Goal: Register for event/course

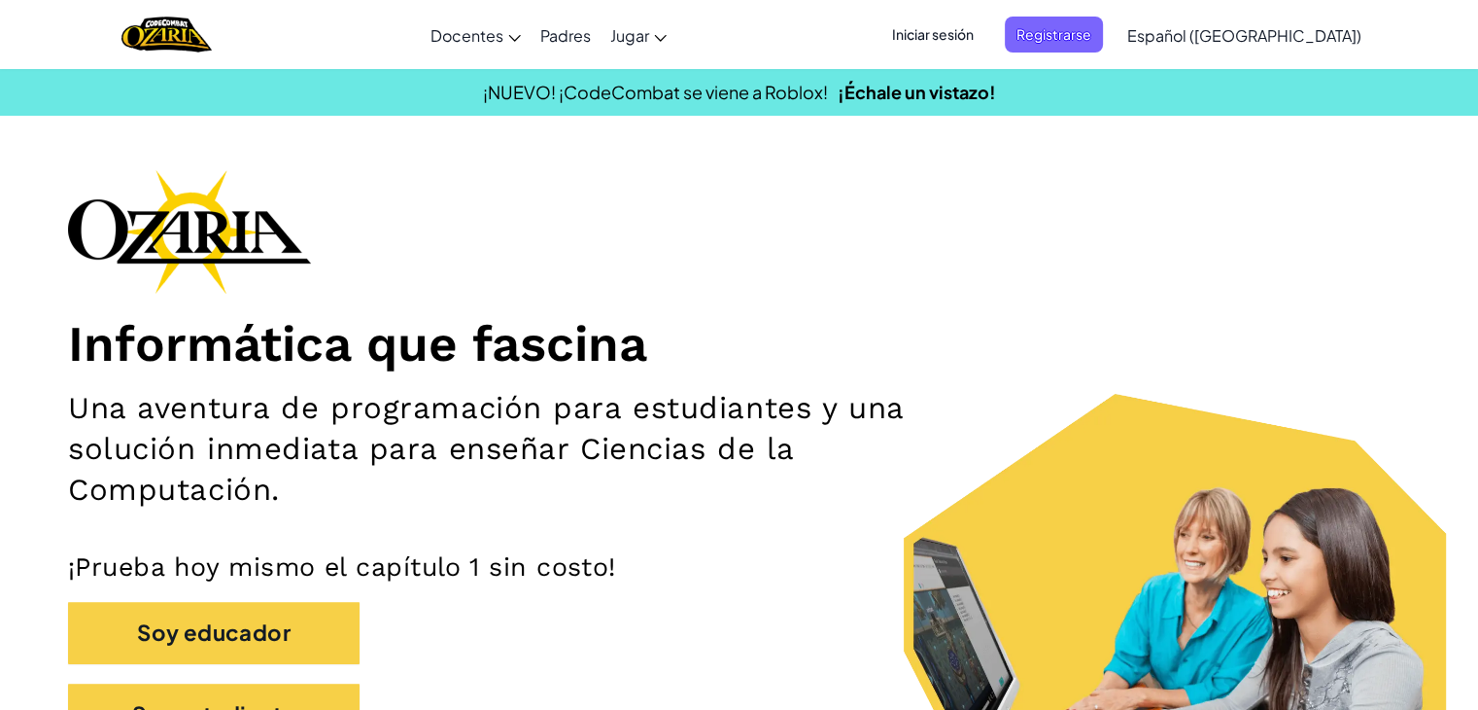
click at [967, 36] on span "Iniciar sesión" at bounding box center [933, 35] width 105 height 36
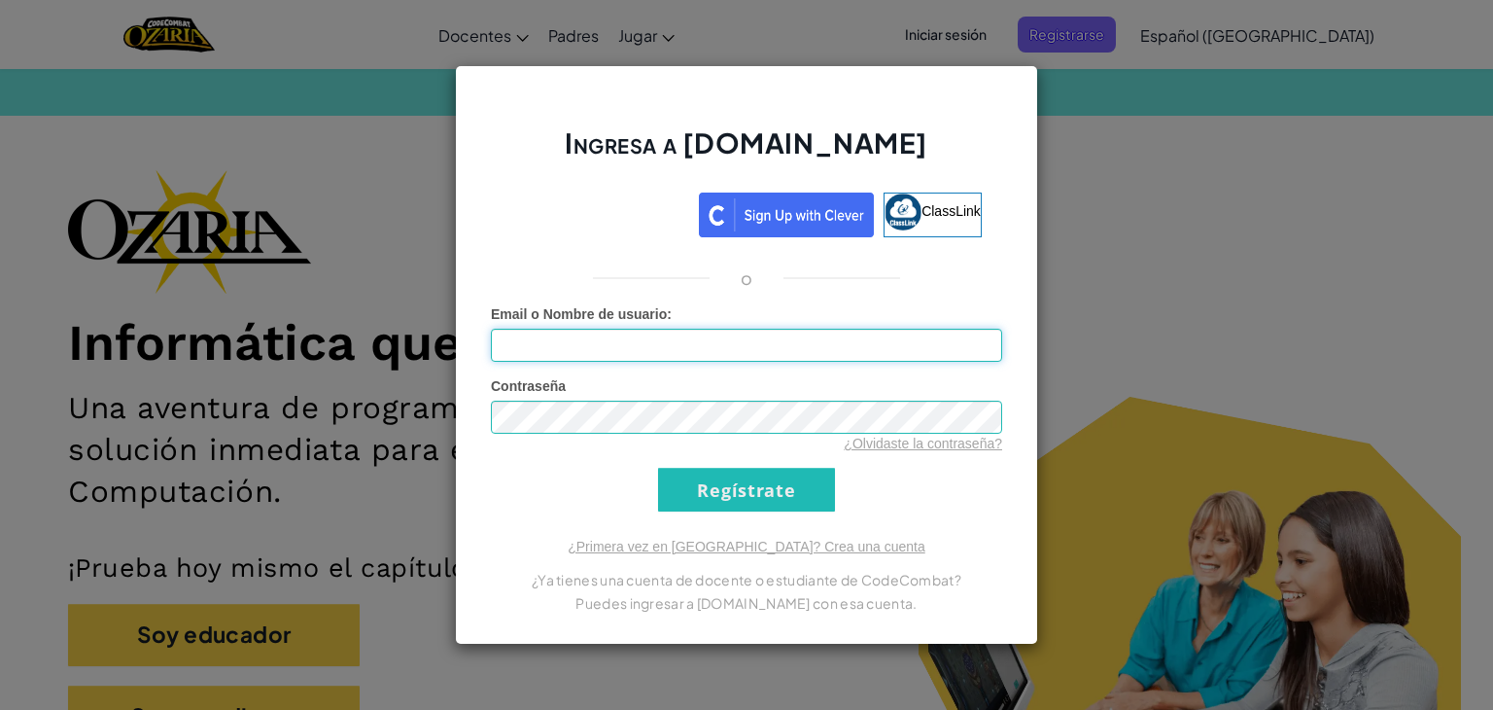
click at [612, 342] on input "Email o Nombre de usuario :" at bounding box center [746, 345] width 511 height 33
click at [1116, 320] on div "Ingresa a Ozaria.com ClassLink o Error desconocido. Email o Nombre de usuario :…" at bounding box center [746, 355] width 1493 height 710
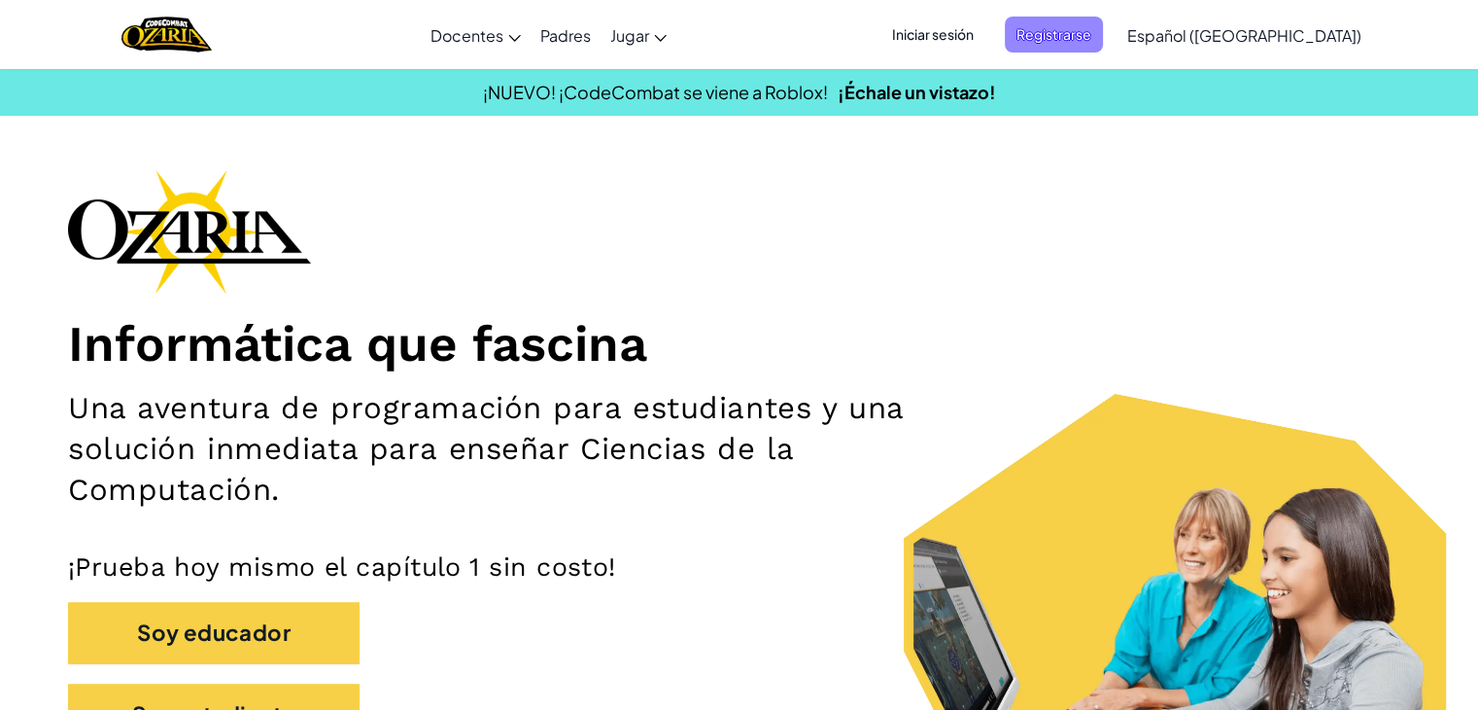
click at [1103, 44] on span "Registrarse" at bounding box center [1054, 35] width 98 height 36
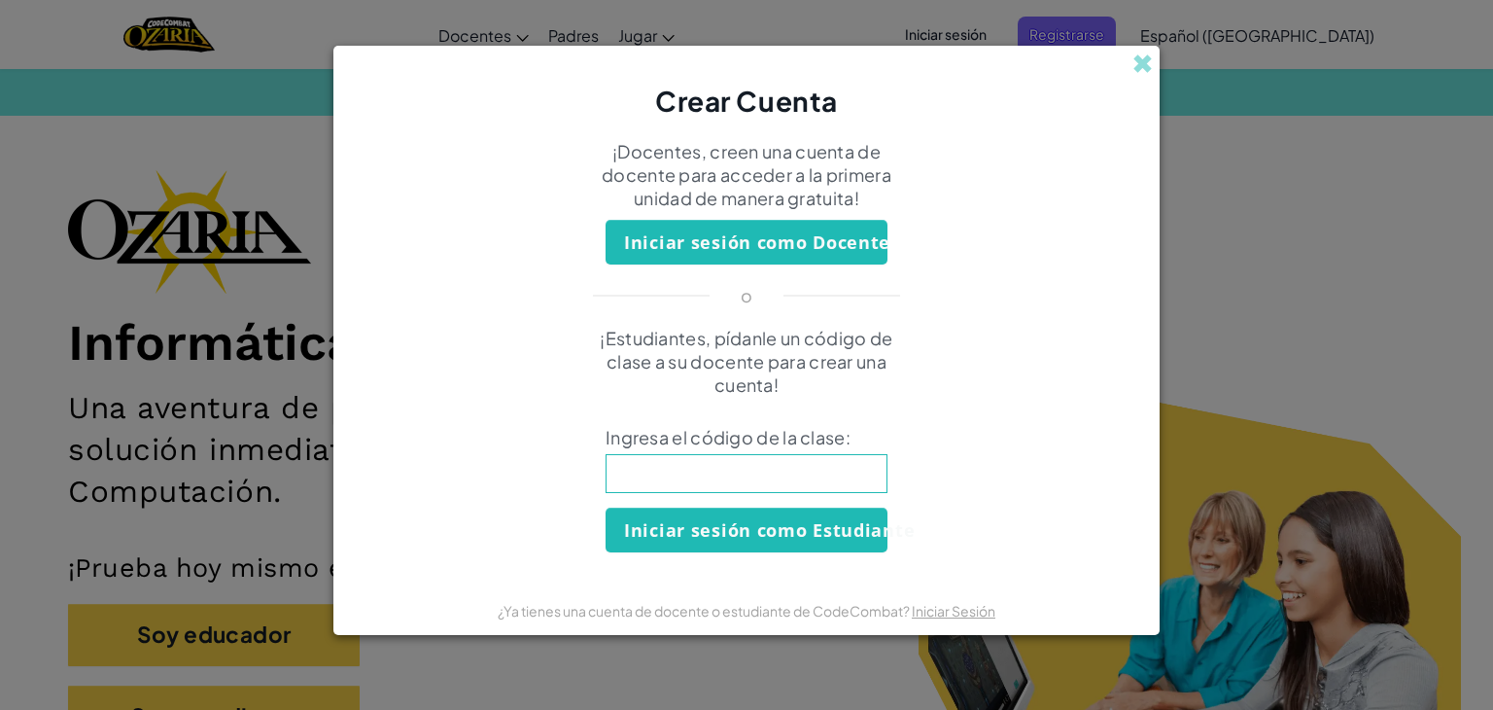
click at [778, 480] on input at bounding box center [747, 473] width 282 height 39
click at [708, 487] on input at bounding box center [747, 473] width 282 height 39
paste input "SockGreenHeart"
type input "SockGreenHeart"
click at [751, 538] on button "Iniciar sesión como Estudiante" at bounding box center [747, 529] width 282 height 45
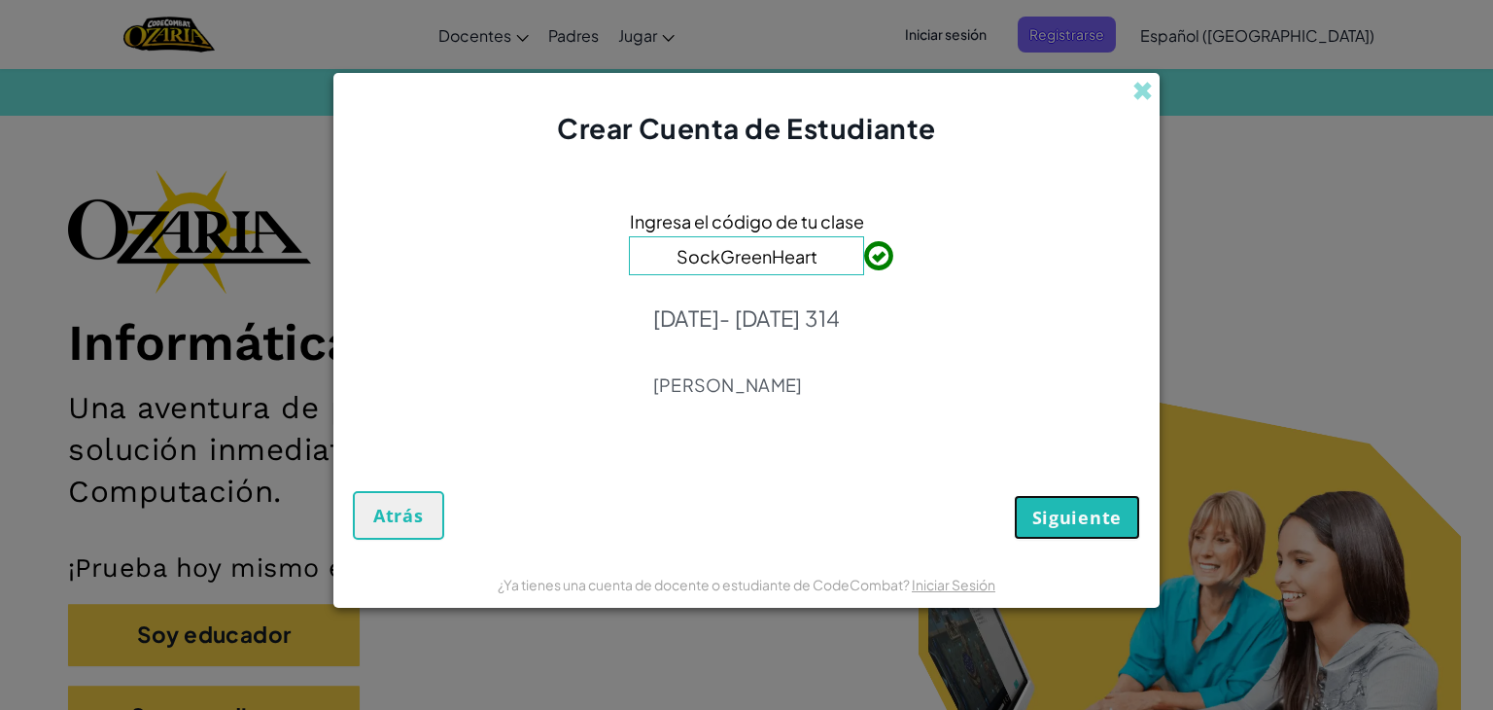
click at [1071, 535] on button "Siguiente" at bounding box center [1077, 517] width 126 height 45
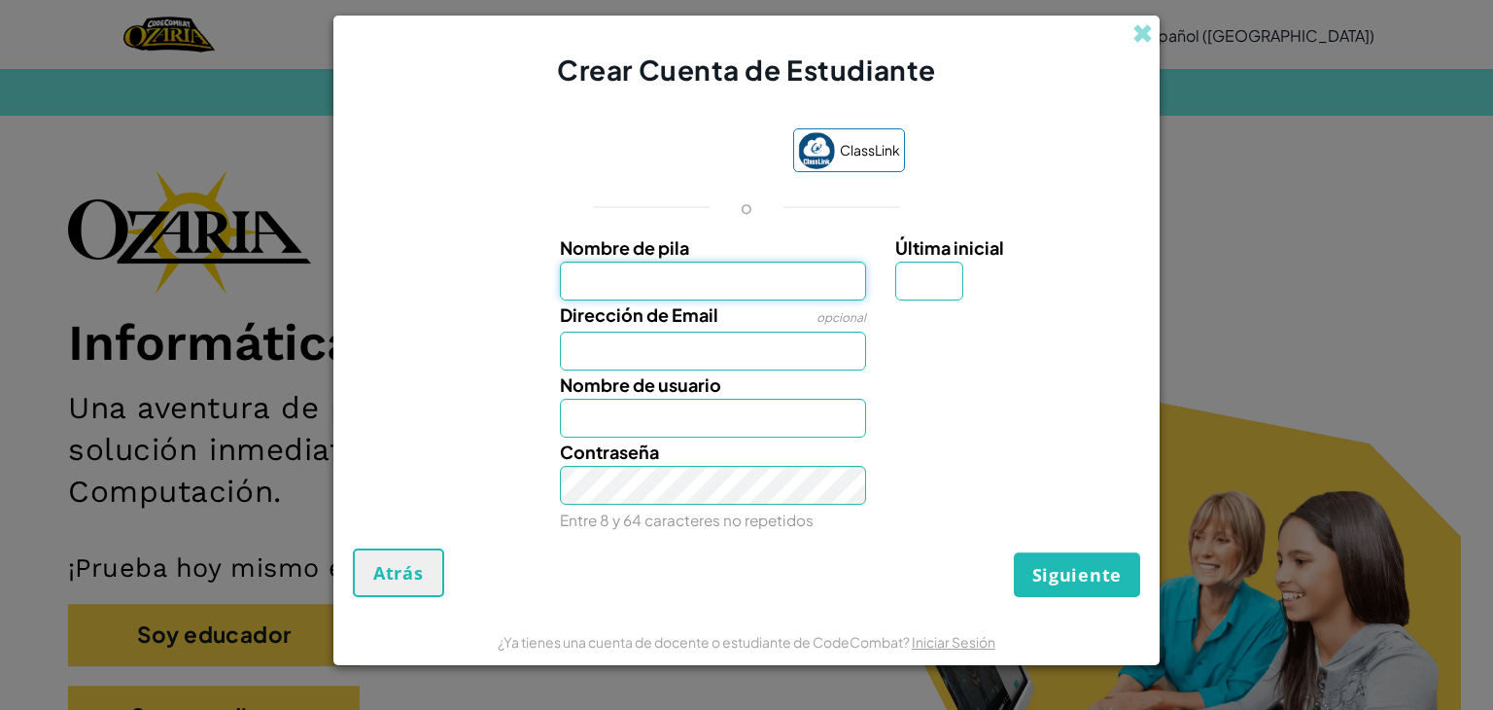
click at [746, 281] on input "Nombre de pila" at bounding box center [713, 280] width 307 height 39
type input "Mayte"
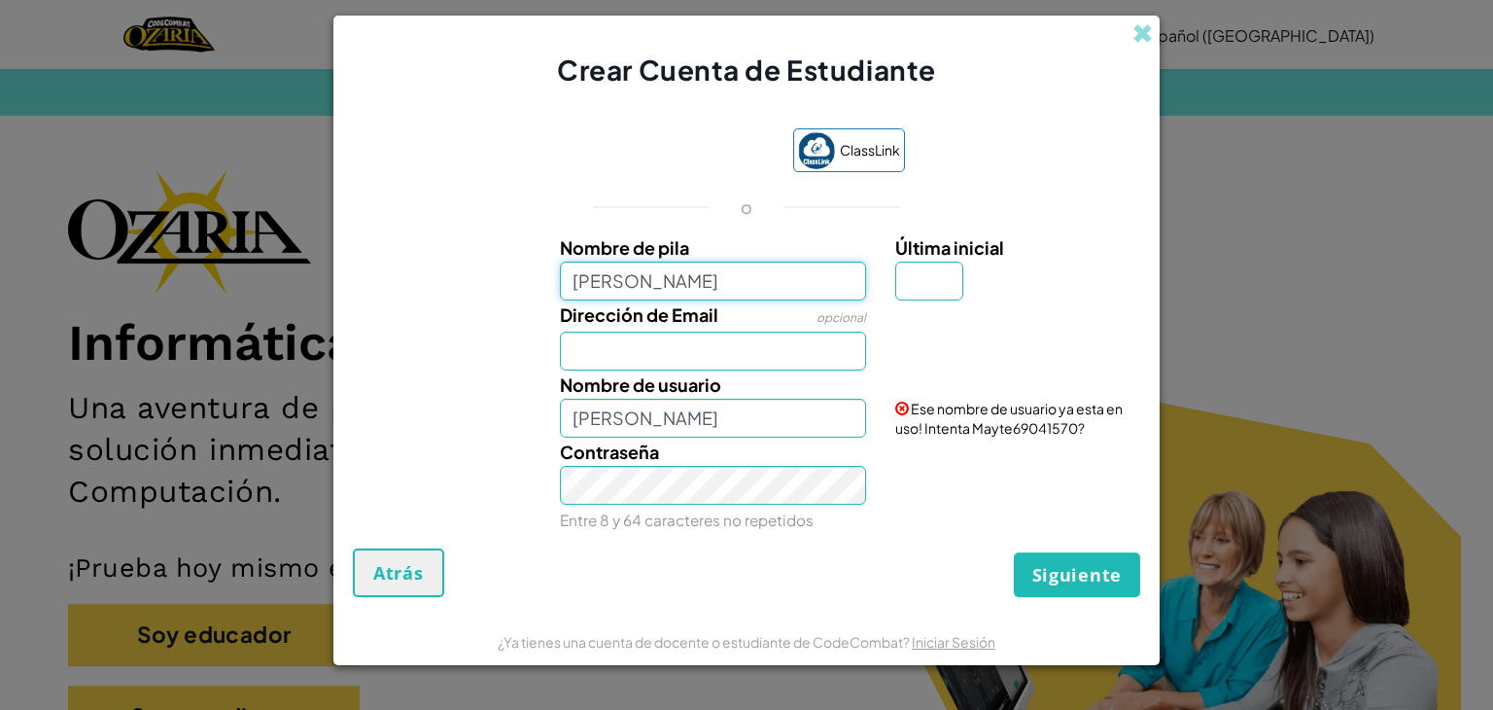
type input "[PERSON_NAME]"
click at [688, 363] on input "Dirección de Email" at bounding box center [713, 350] width 307 height 39
type input "0"
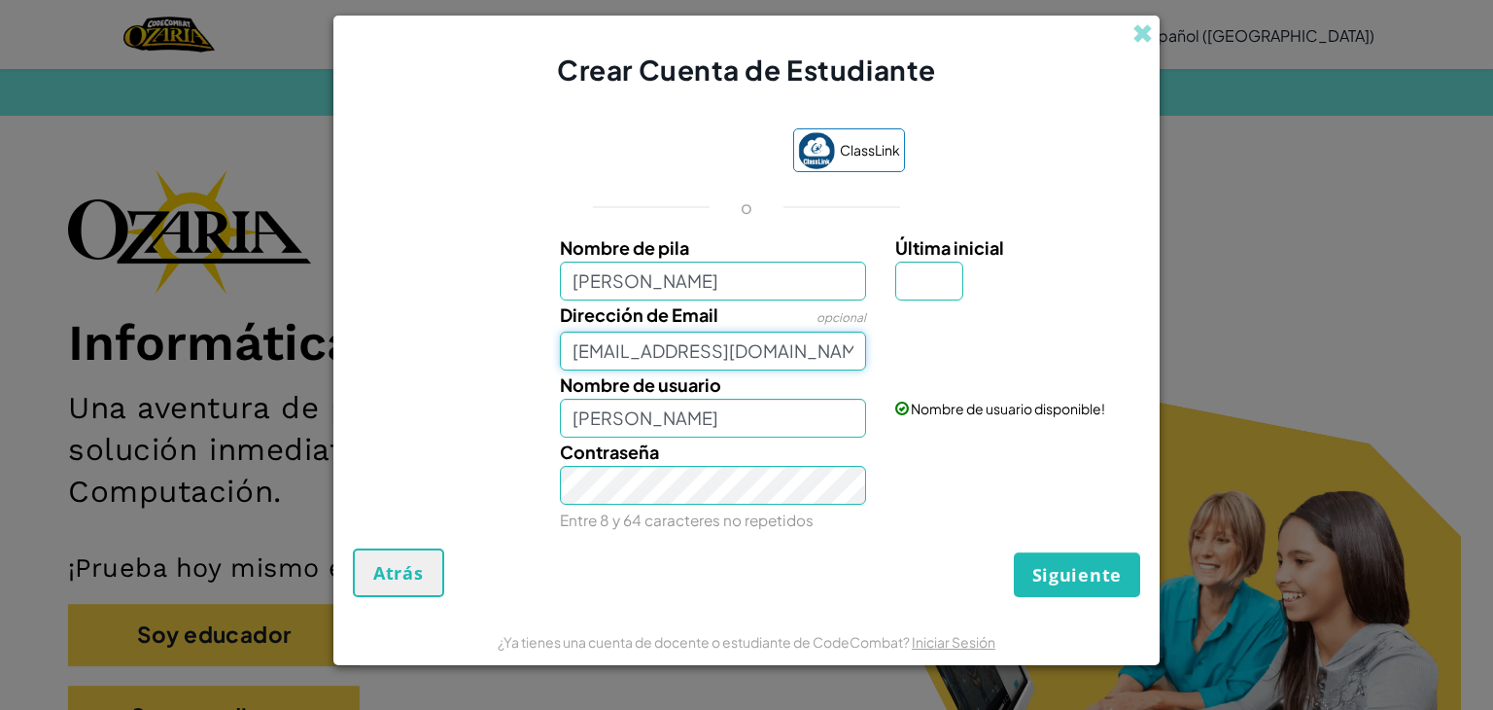
type input "[EMAIL_ADDRESS][DOMAIN_NAME]"
click at [911, 292] on input "Última inicial" at bounding box center [929, 280] width 68 height 39
type input "m"
type input "M"
type input "[PERSON_NAME] M"
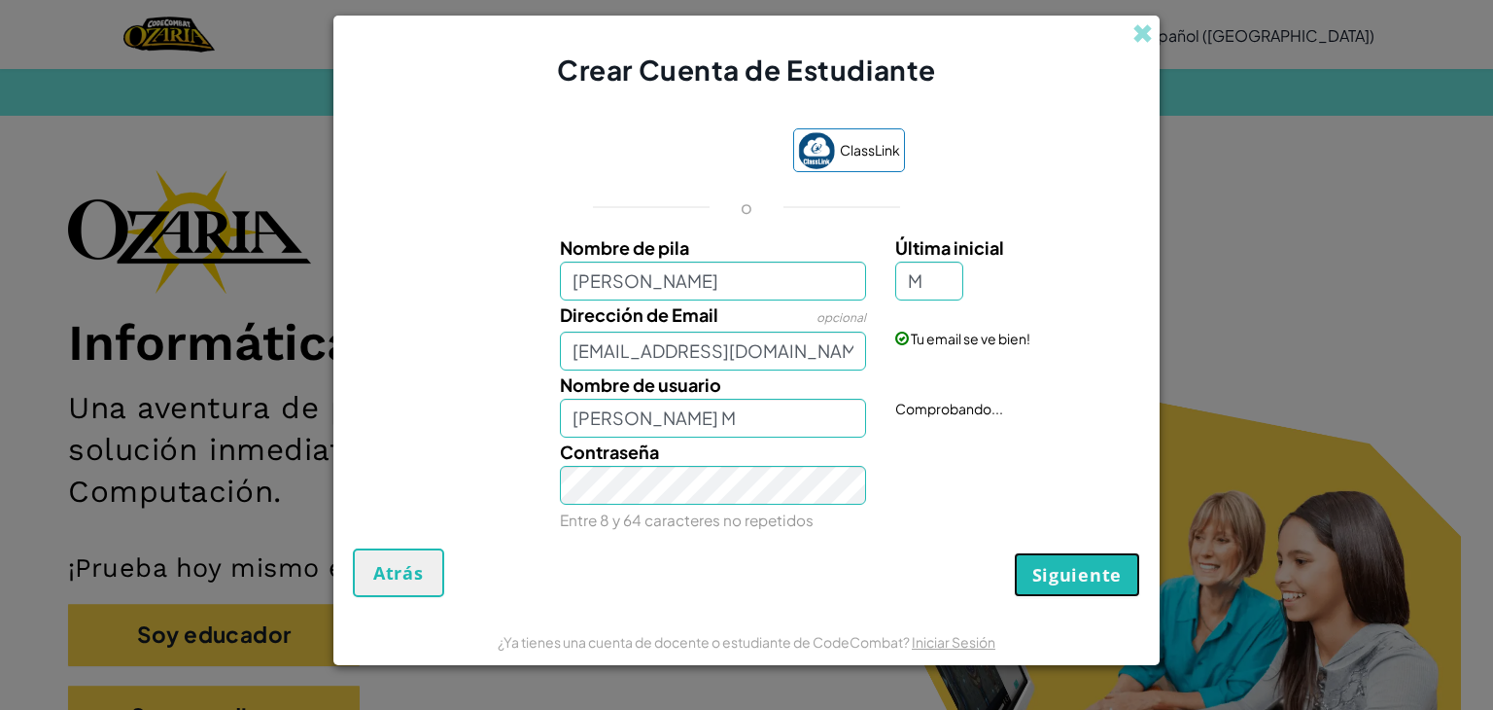
click at [1056, 565] on span "Siguiente" at bounding box center [1076, 574] width 89 height 23
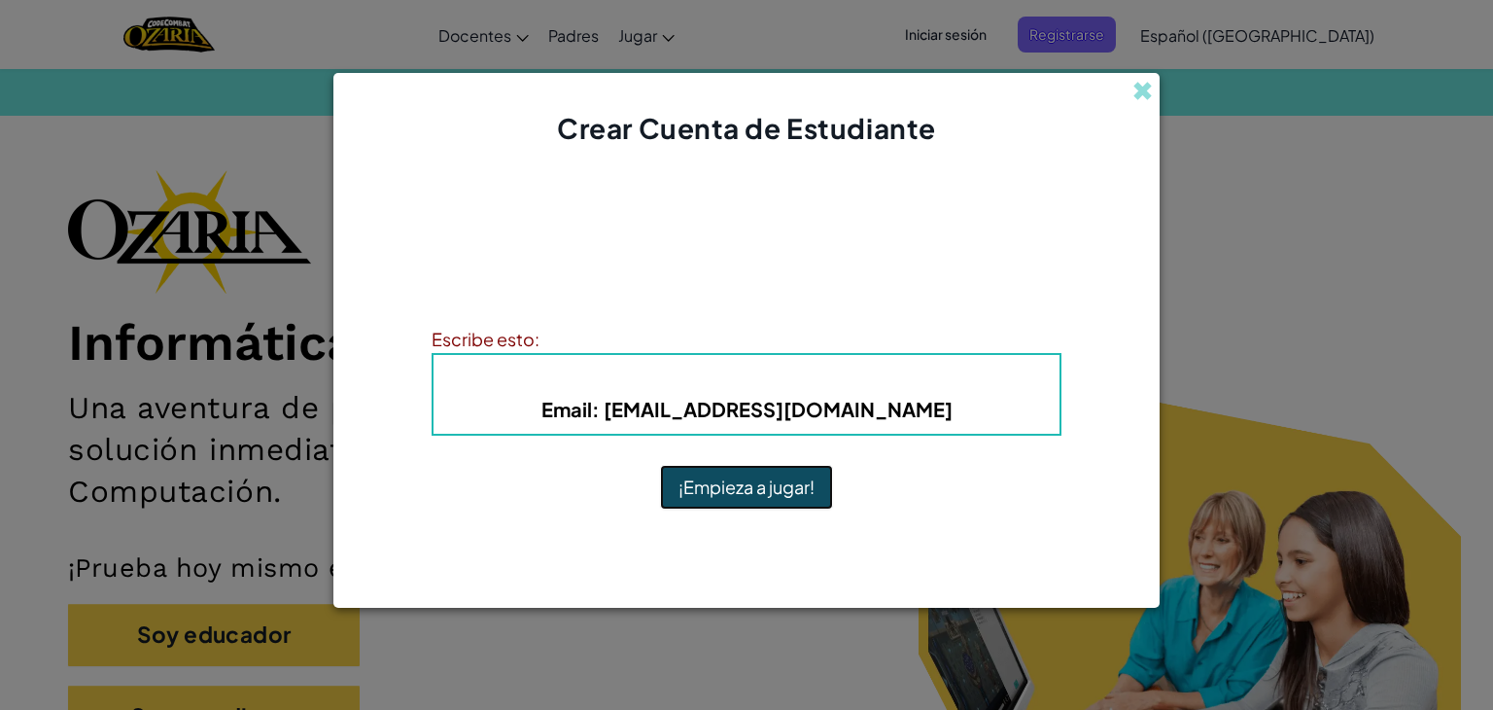
click at [735, 492] on button "¡Empieza a jugar!" at bounding box center [746, 487] width 173 height 45
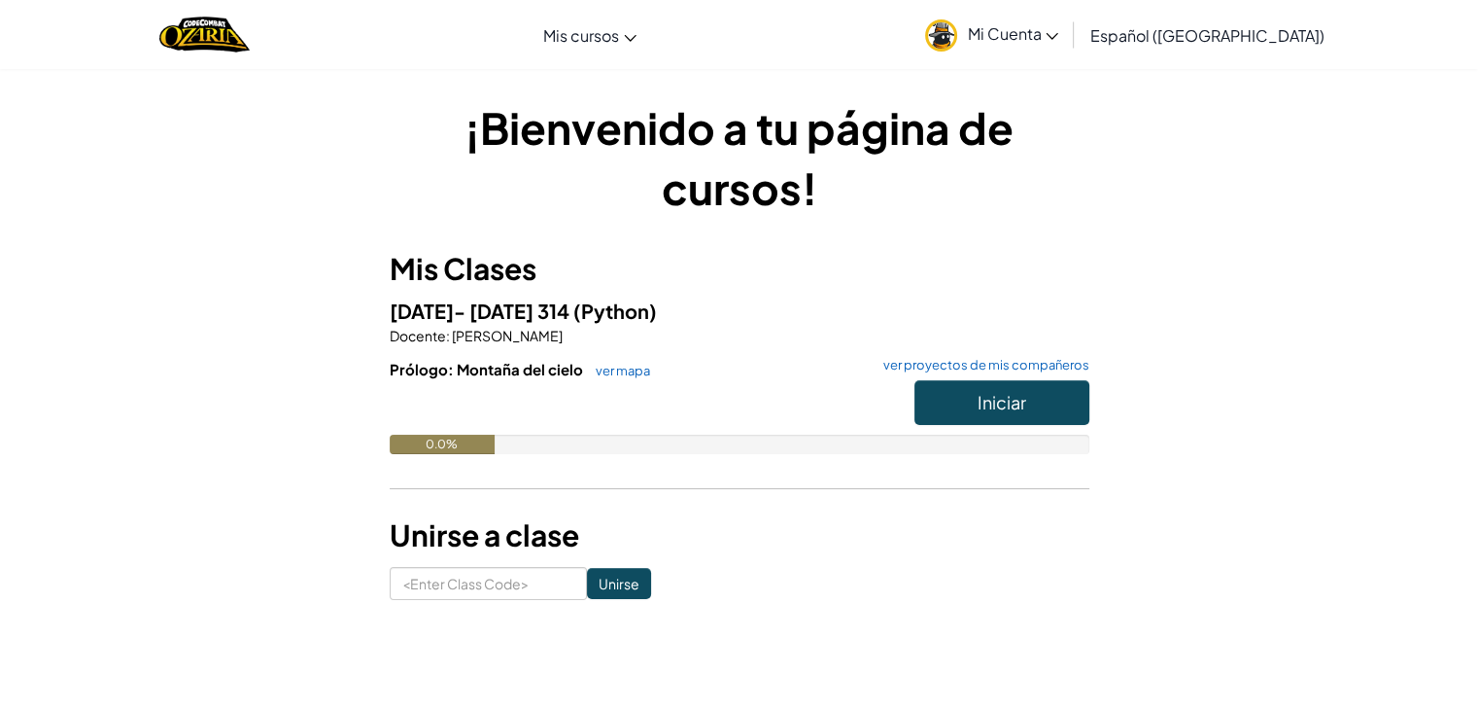
click at [894, 243] on div "¡Bienvenido a tu página de cursos! Mis Clases [DATE]- [DATE] 314 (Python) Docen…" at bounding box center [740, 348] width 700 height 503
click at [424, 585] on input at bounding box center [488, 583] width 197 height 33
click at [520, 600] on div "¡Bienvenido a tu página de cursos! Mis Clases [DATE]- [DATE] 314 (Python) Docen…" at bounding box center [739, 348] width 1137 height 561
click at [533, 579] on input at bounding box center [488, 583] width 197 height 33
paste input "SockGreenHeart"
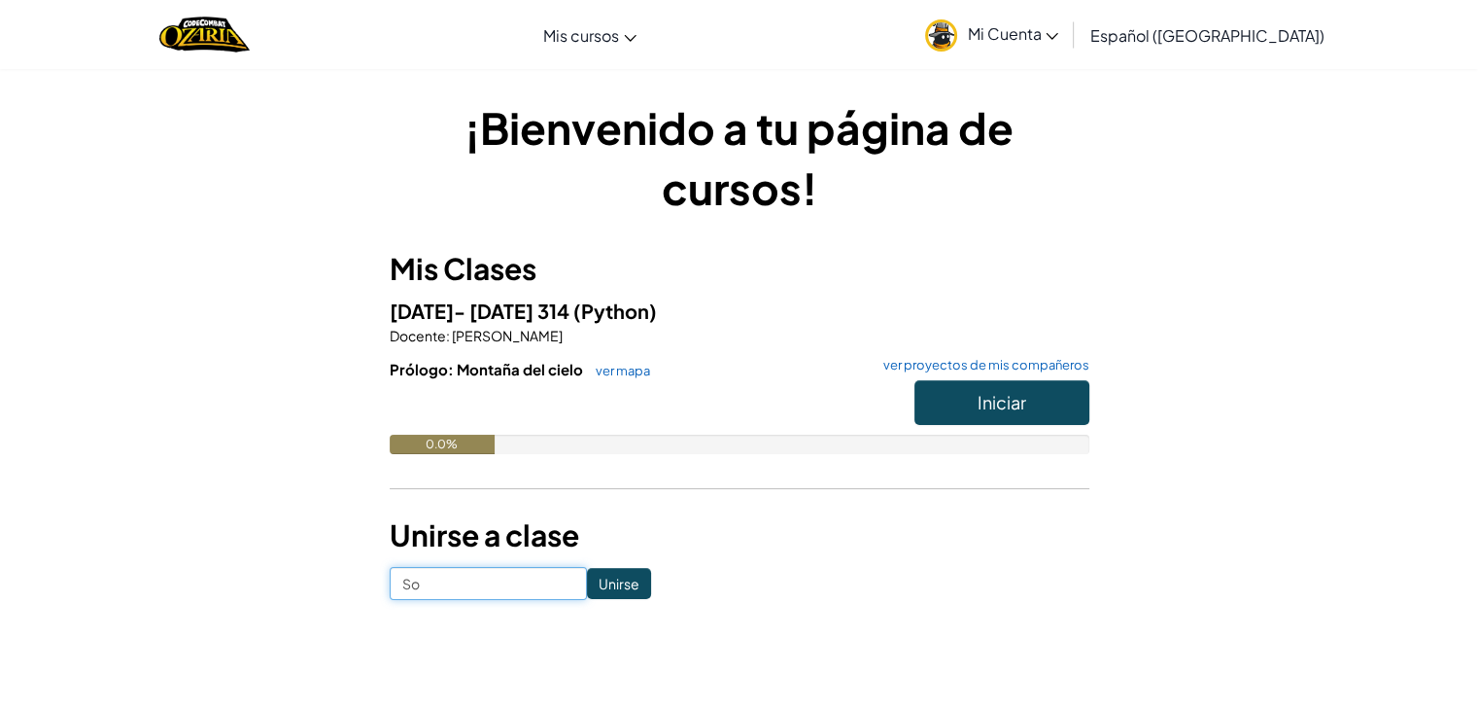
type input "S"
click at [995, 415] on button "Iniciar" at bounding box center [1002, 402] width 175 height 45
click at [1018, 36] on span "Mi Cuenta" at bounding box center [1012, 33] width 91 height 20
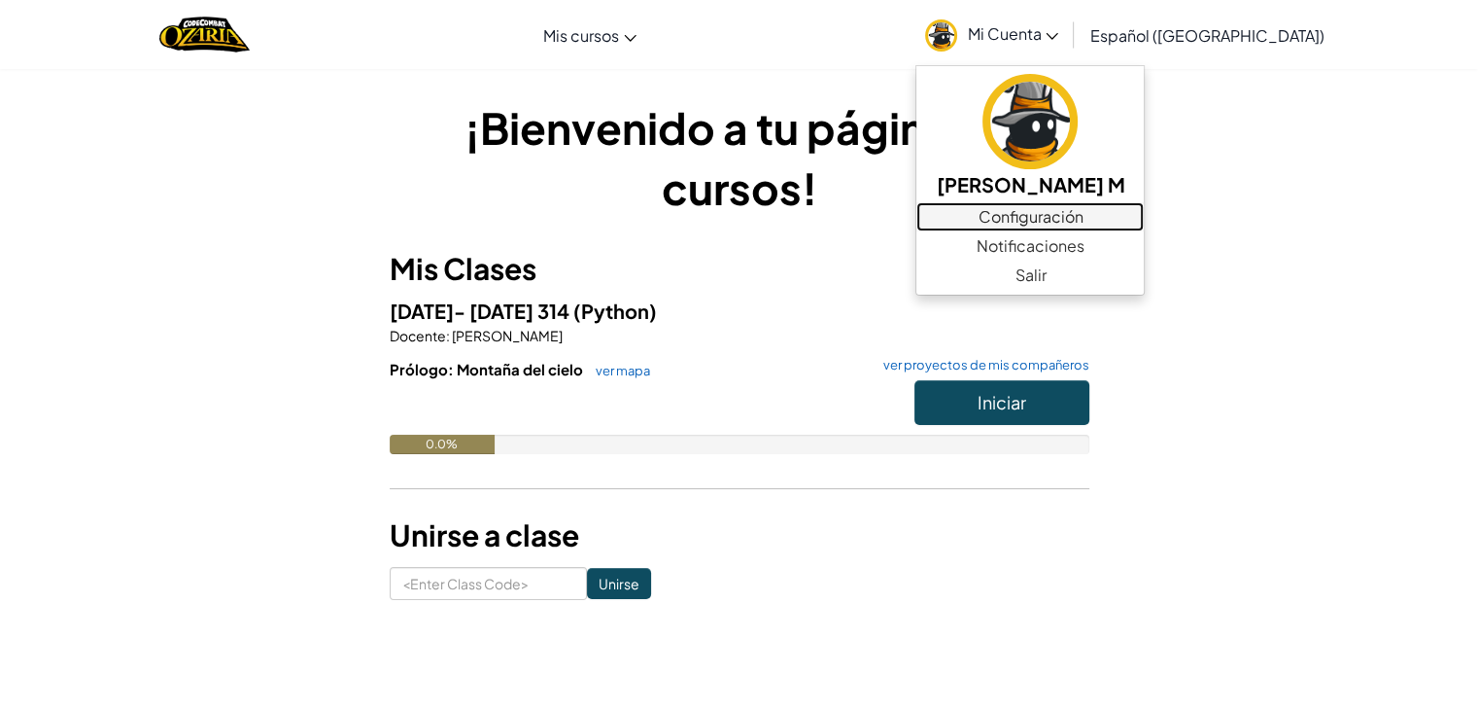
click at [1061, 212] on link "Configuración" at bounding box center [1030, 216] width 227 height 29
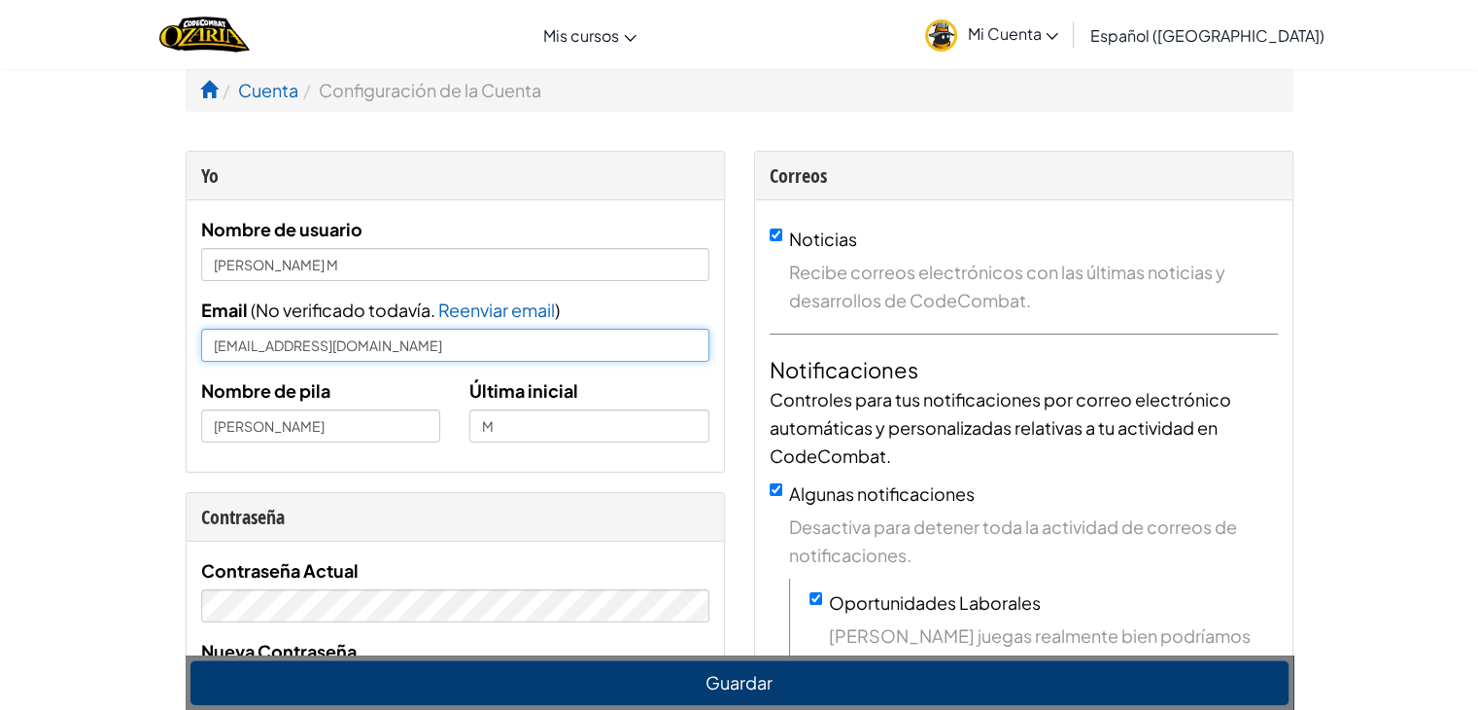
click at [470, 339] on input "[EMAIL_ADDRESS][DOMAIN_NAME]" at bounding box center [455, 345] width 508 height 33
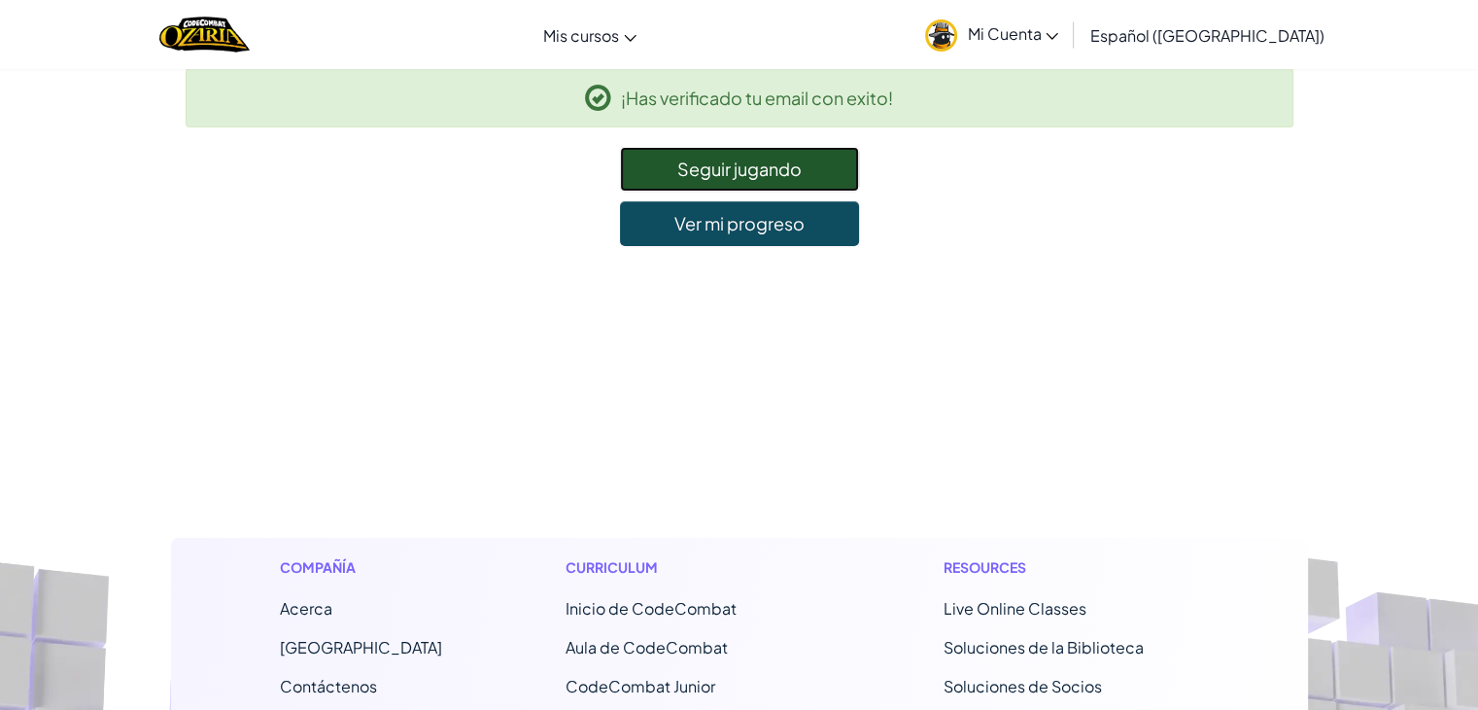
click at [827, 154] on link "Seguir jugando" at bounding box center [739, 169] width 239 height 45
